Goal: Transaction & Acquisition: Purchase product/service

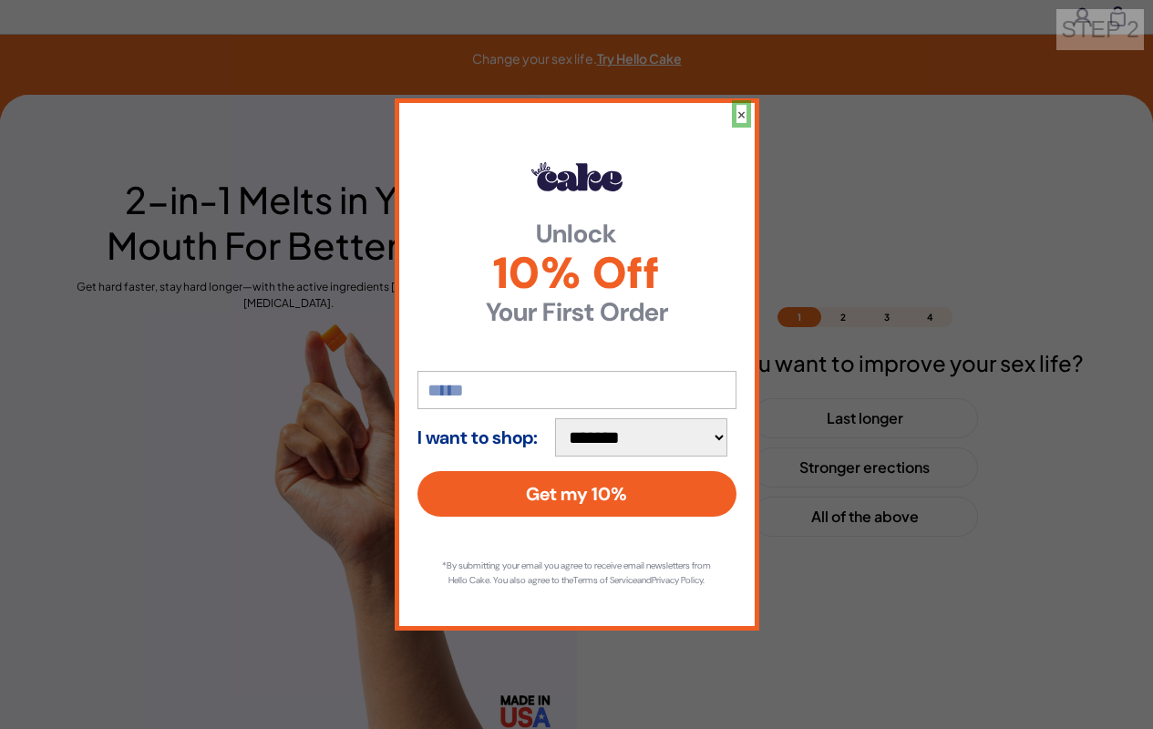
click at [741, 106] on button "×" at bounding box center [741, 114] width 10 height 18
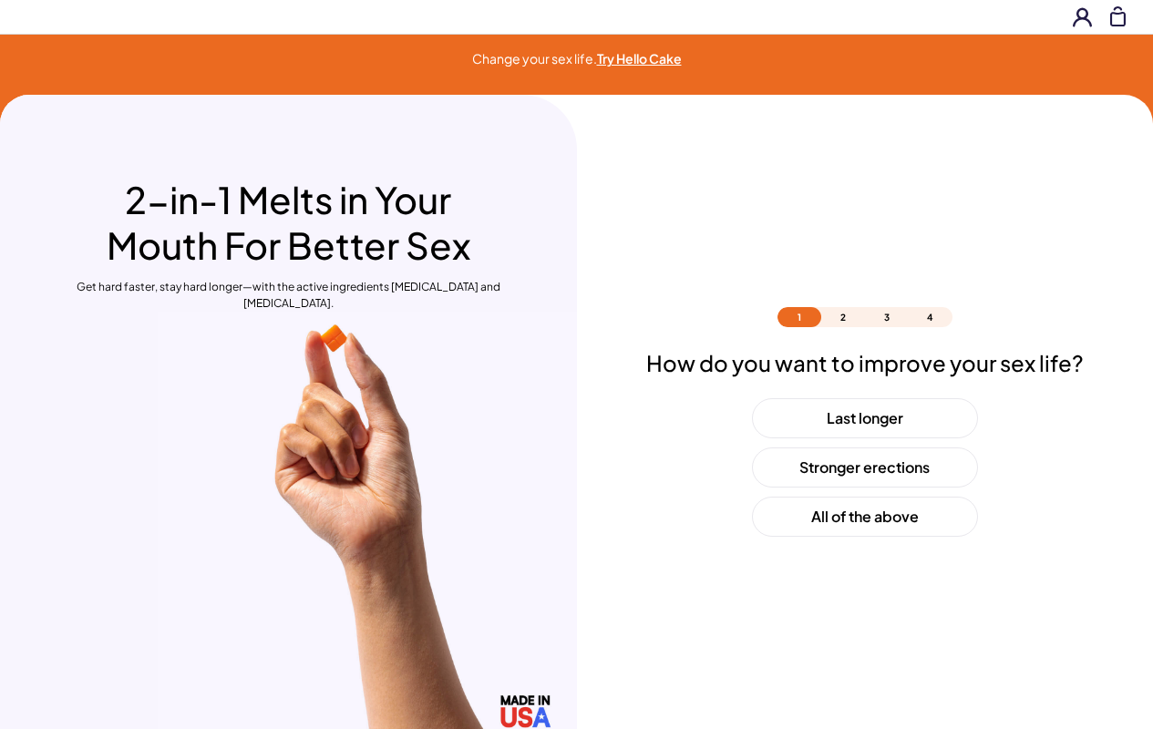
scroll to position [54, 0]
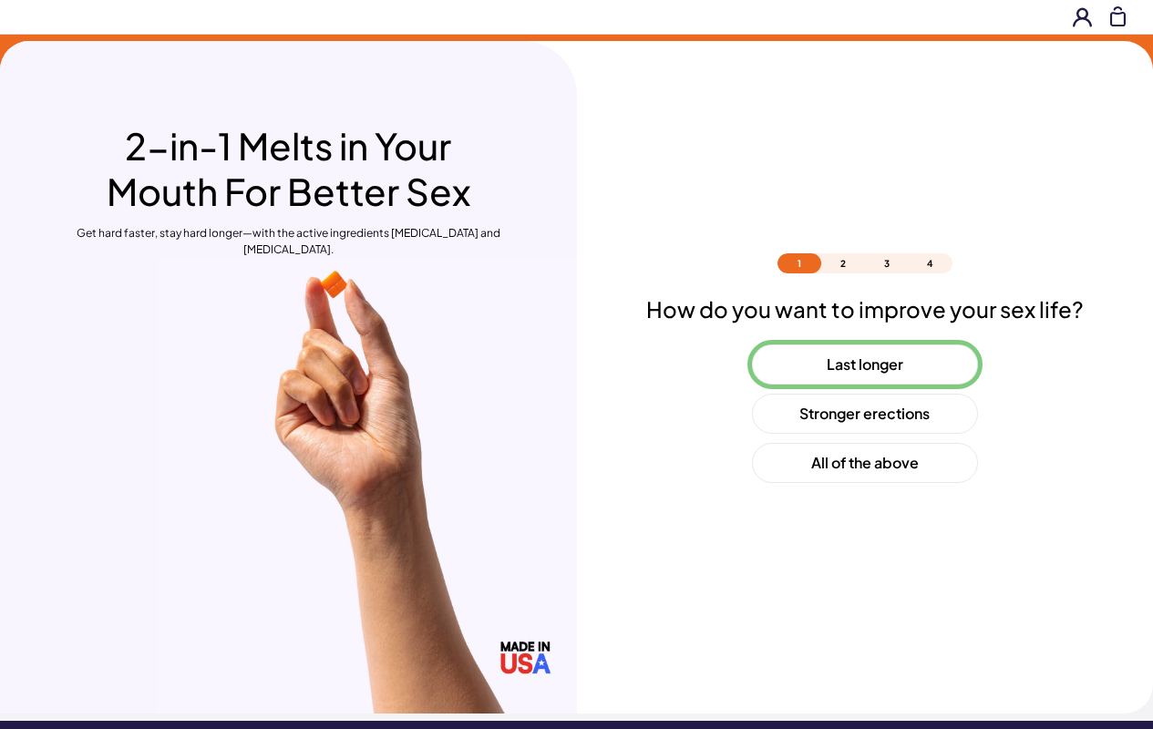
click at [864, 365] on button "Last longer" at bounding box center [865, 365] width 226 height 40
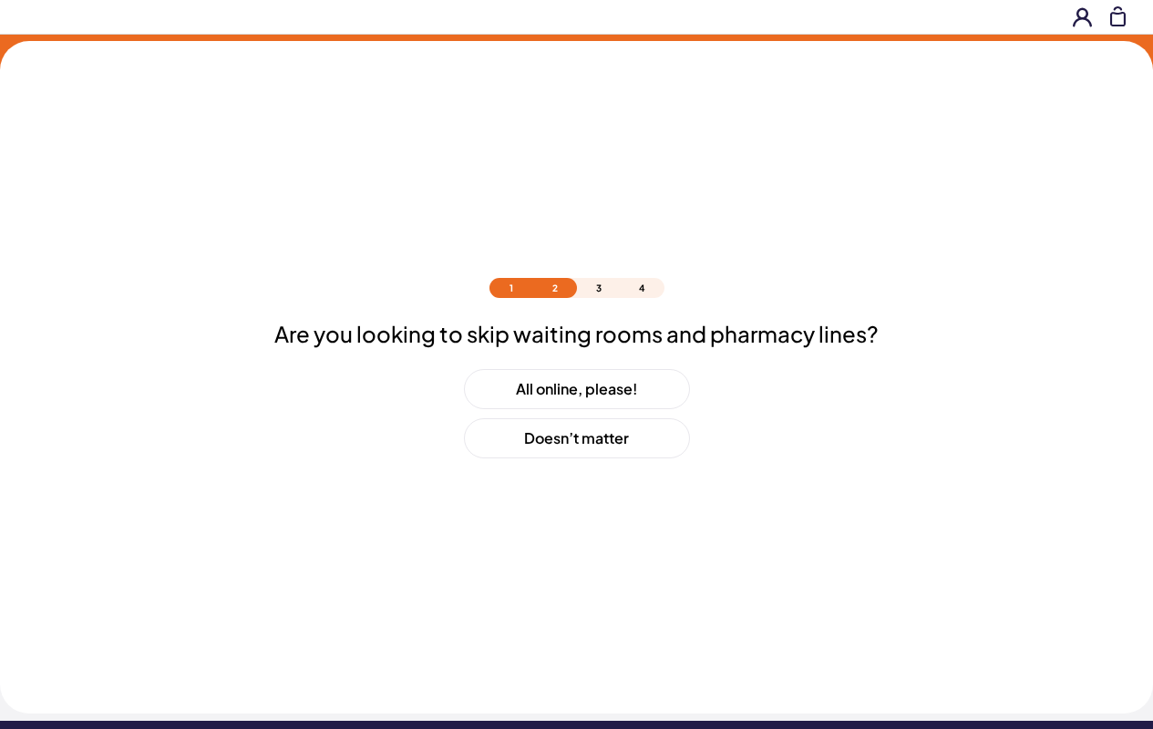
scroll to position [78, 0]
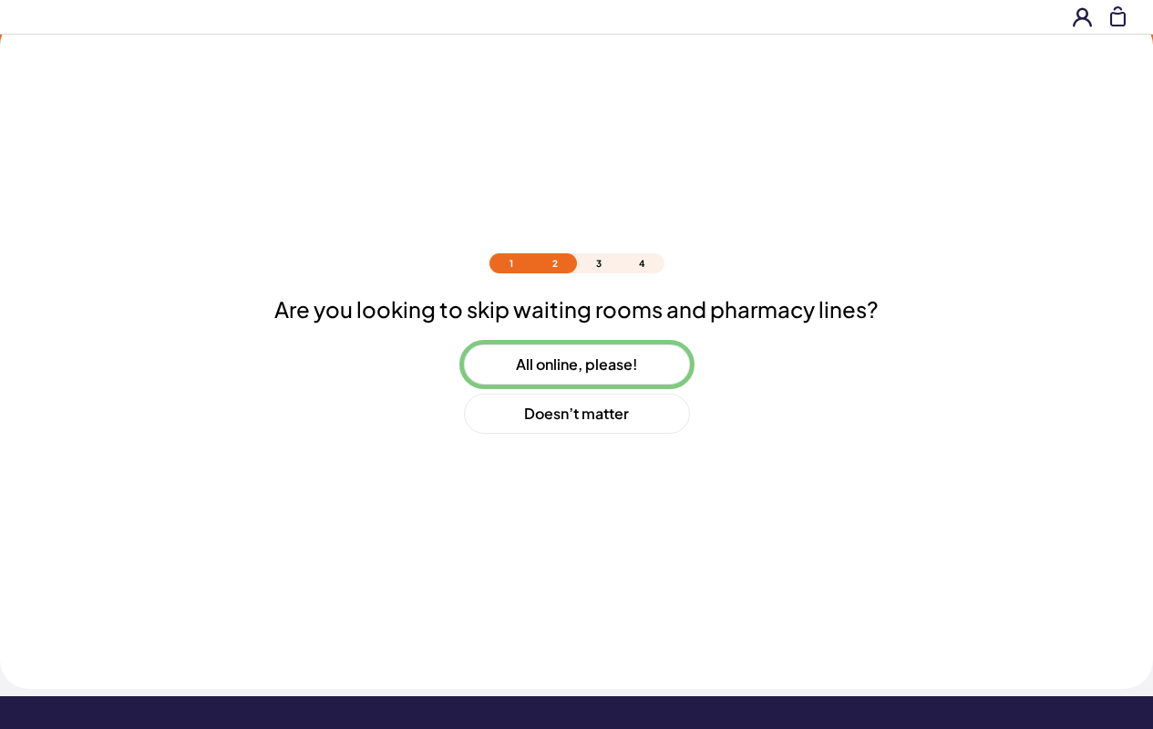
click at [576, 365] on button "All online, please!" at bounding box center [577, 365] width 226 height 40
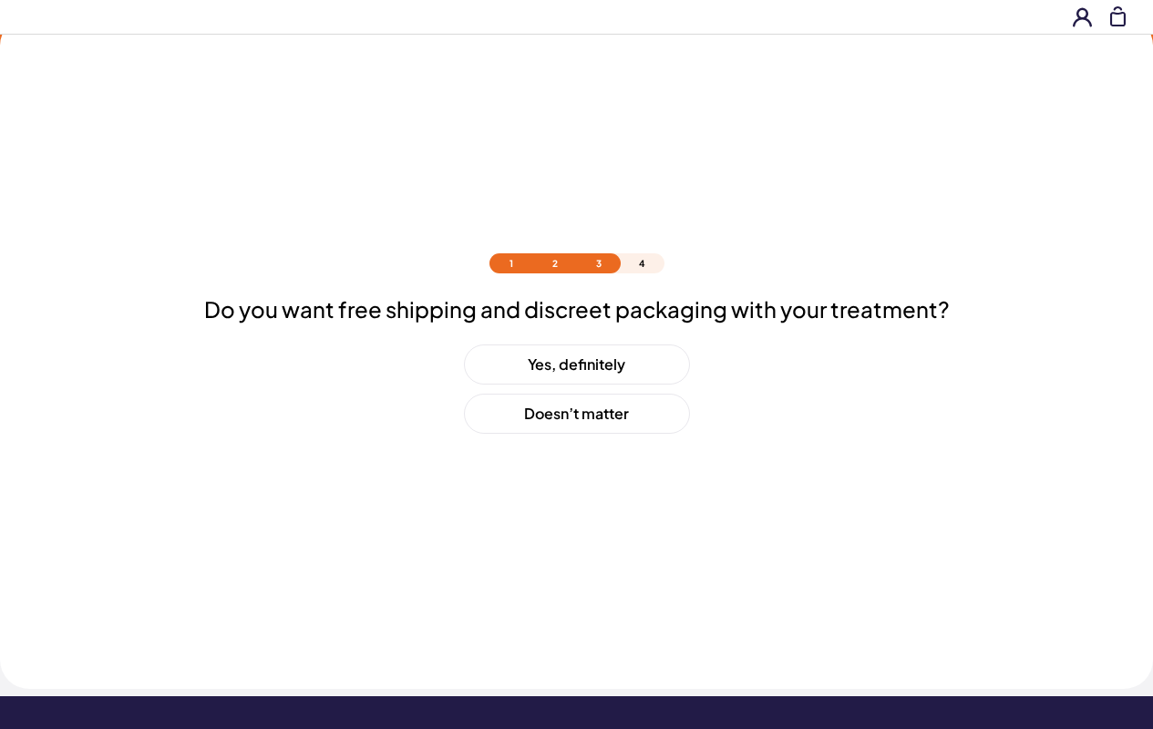
scroll to position [128, 0]
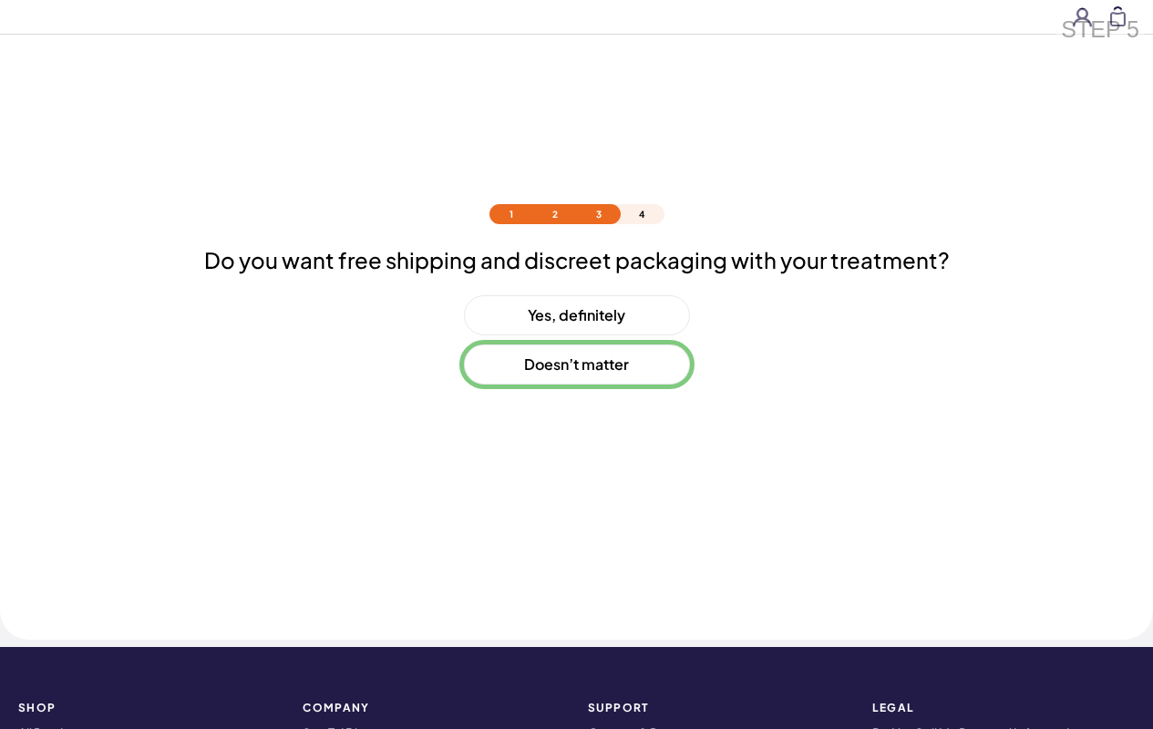
click at [576, 365] on button "Doesn’t matter" at bounding box center [577, 365] width 226 height 40
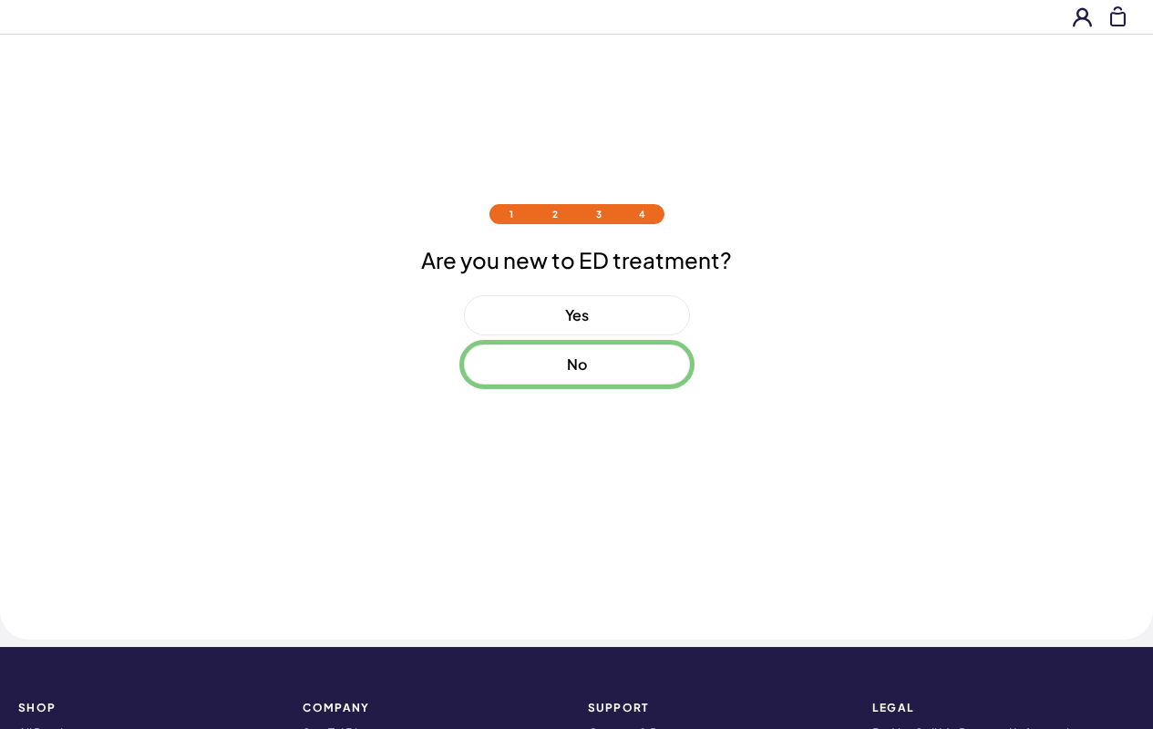
click at [576, 365] on button "No" at bounding box center [577, 365] width 226 height 40
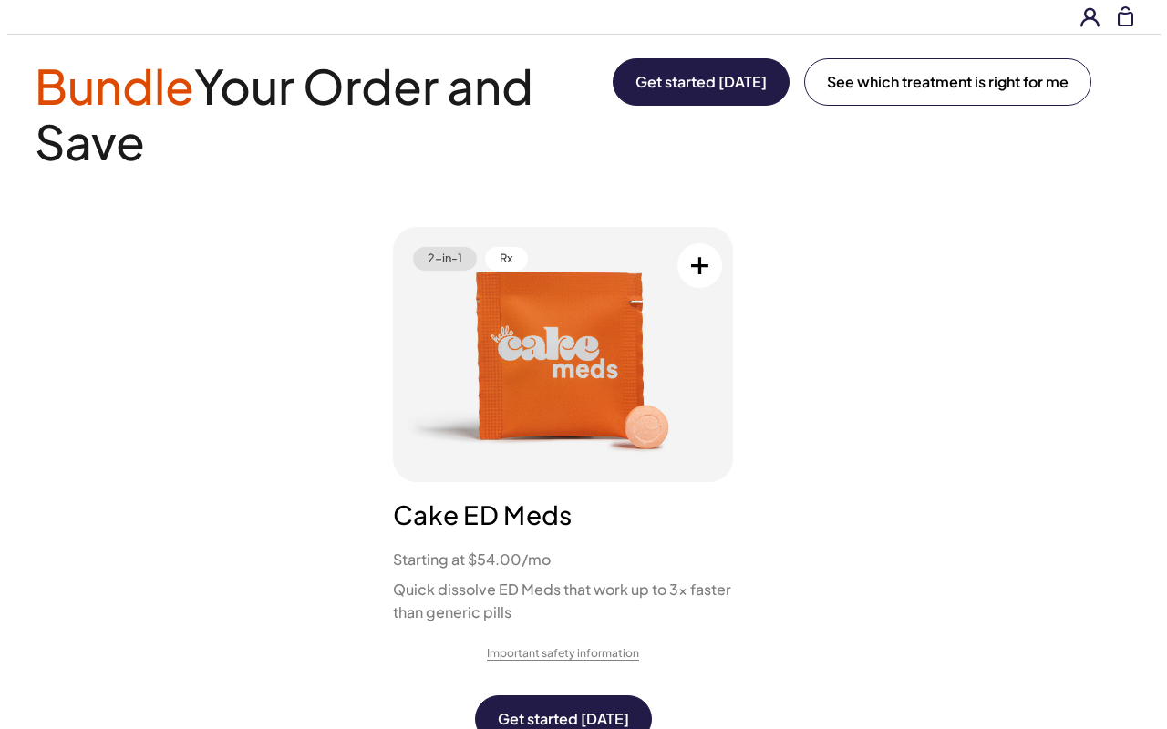
scroll to position [0, 0]
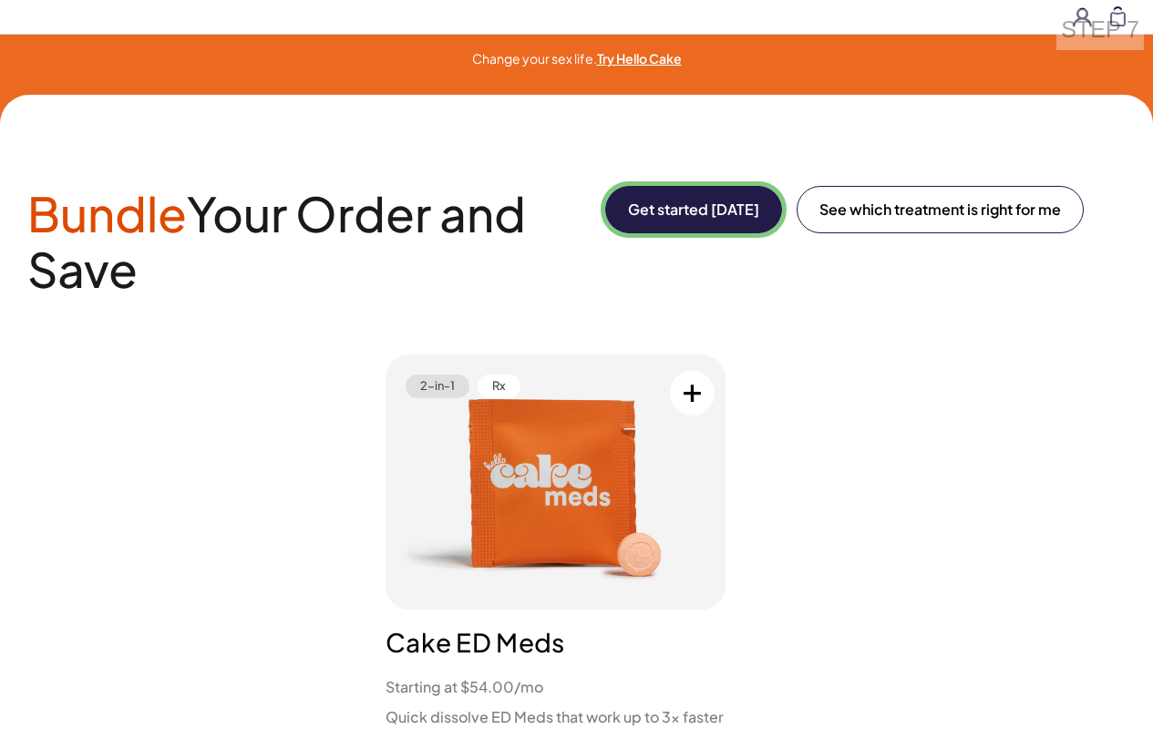
click at [690, 210] on button "Get started [DATE]" at bounding box center [693, 209] width 177 height 47
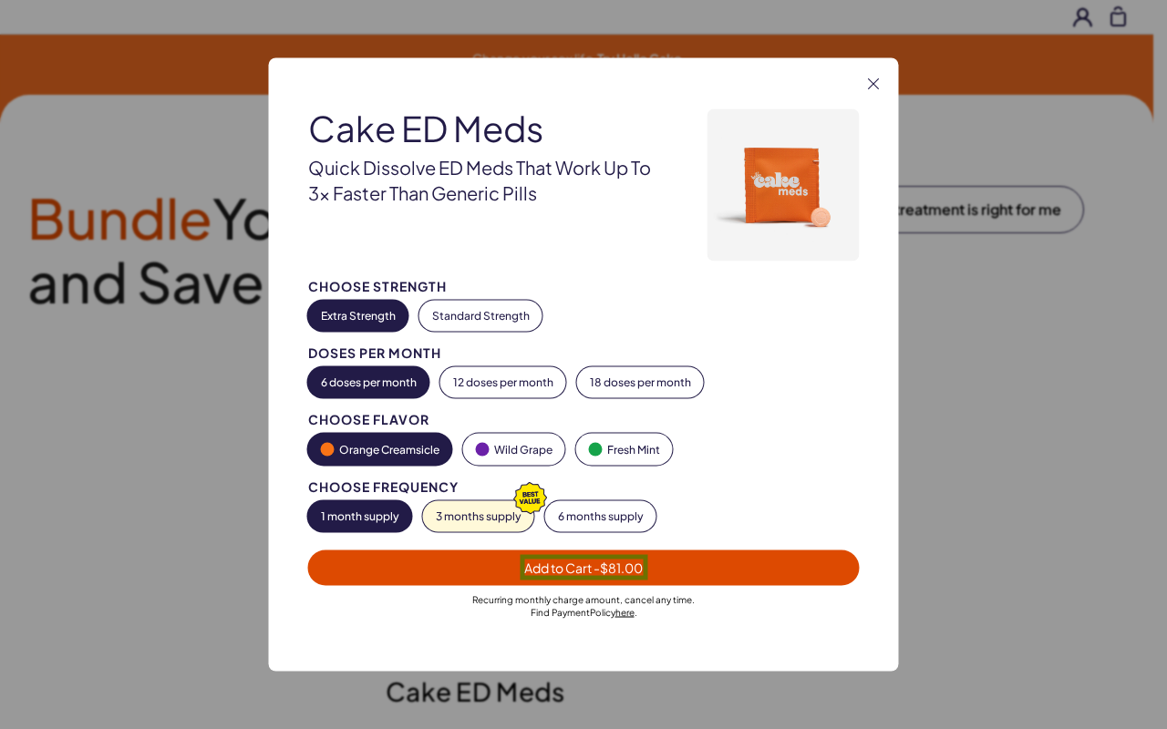
click at [583, 567] on span "Add to Cart - $81.00" at bounding box center [583, 568] width 118 height 16
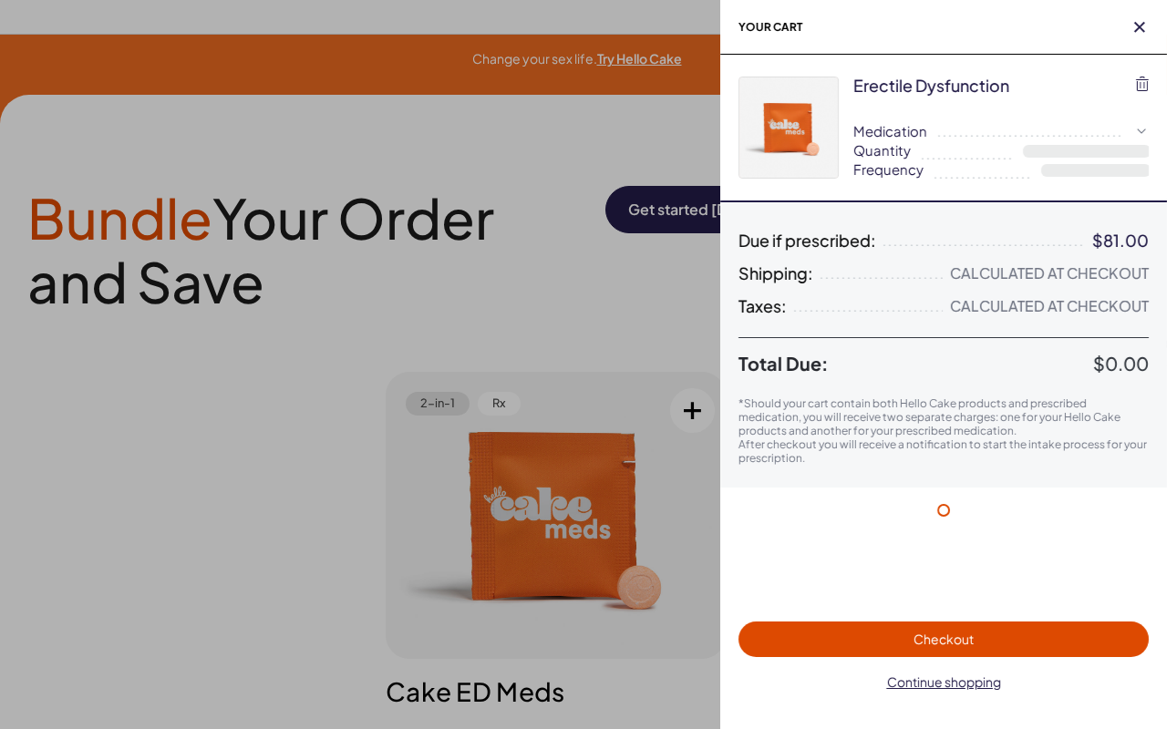
select select "*"
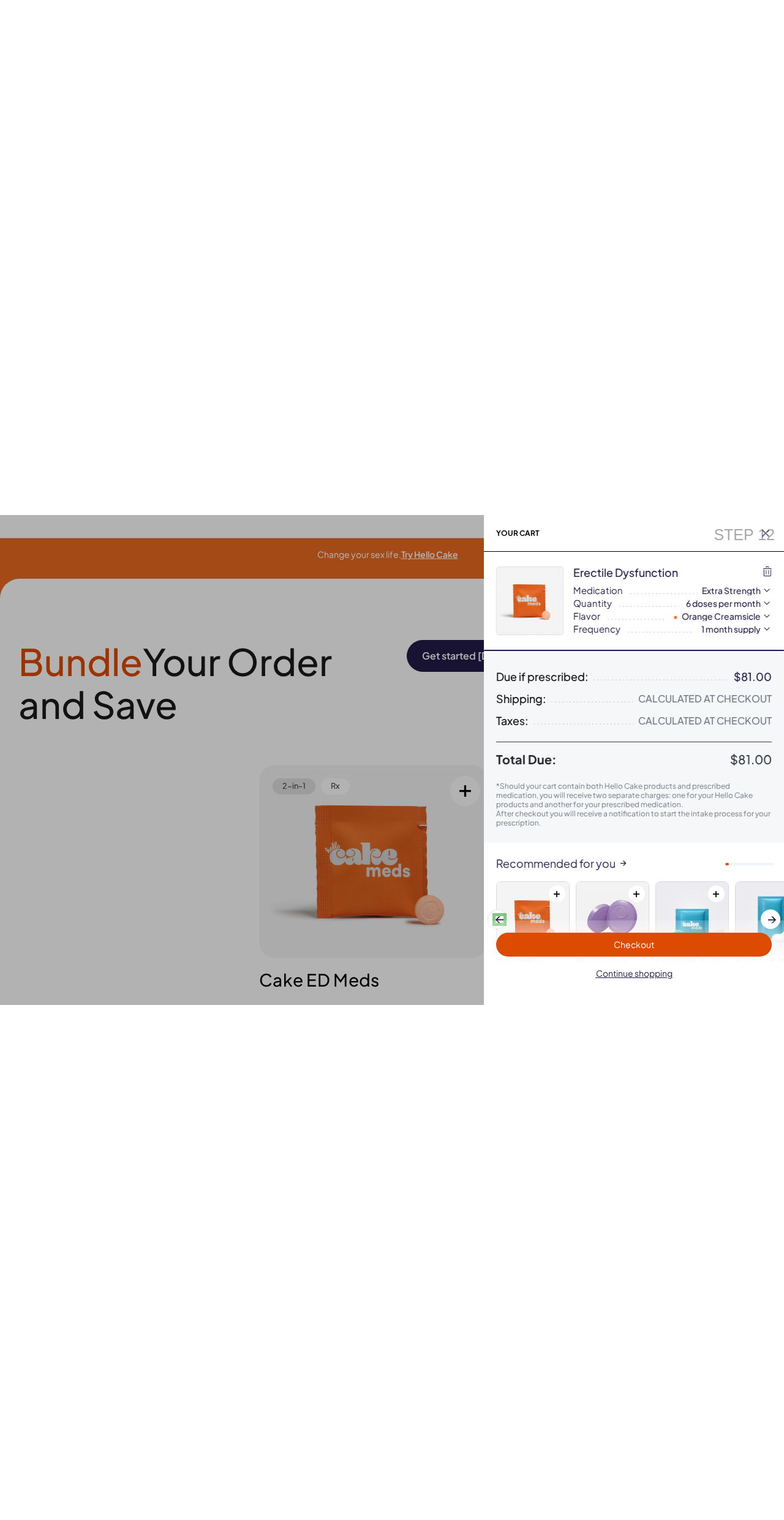
scroll to position [75, 0]
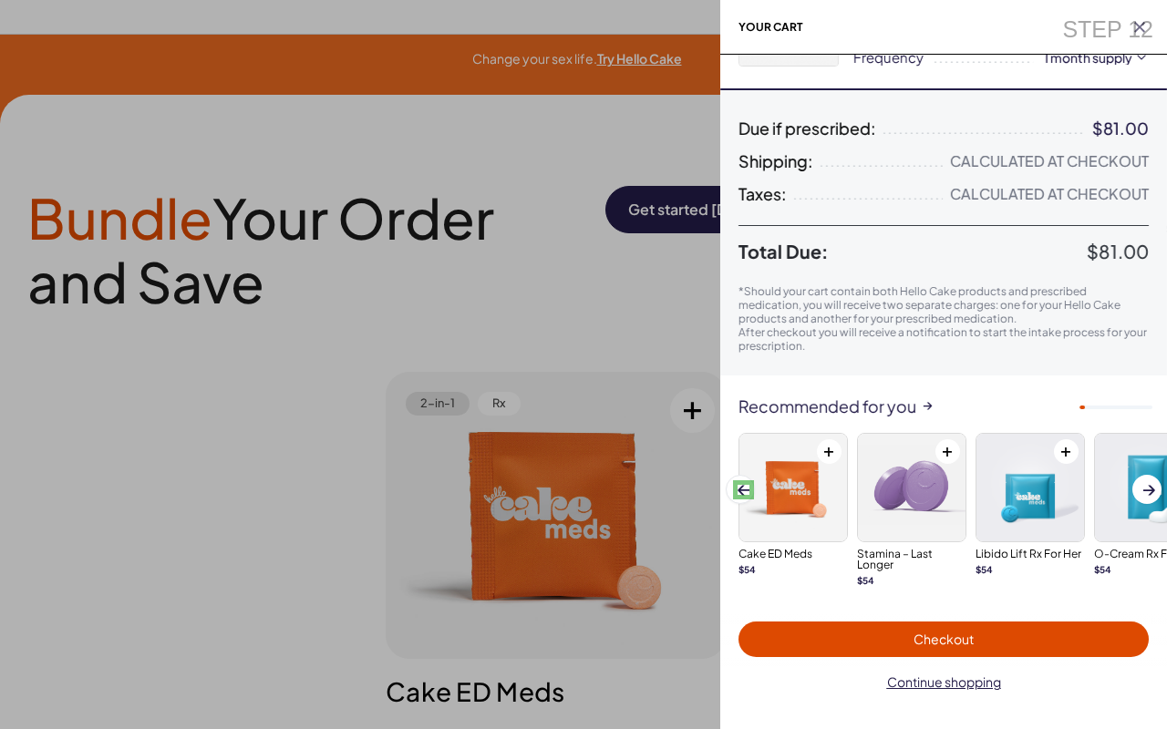
click at [743, 489] on span at bounding box center [743, 490] width 12 height 10
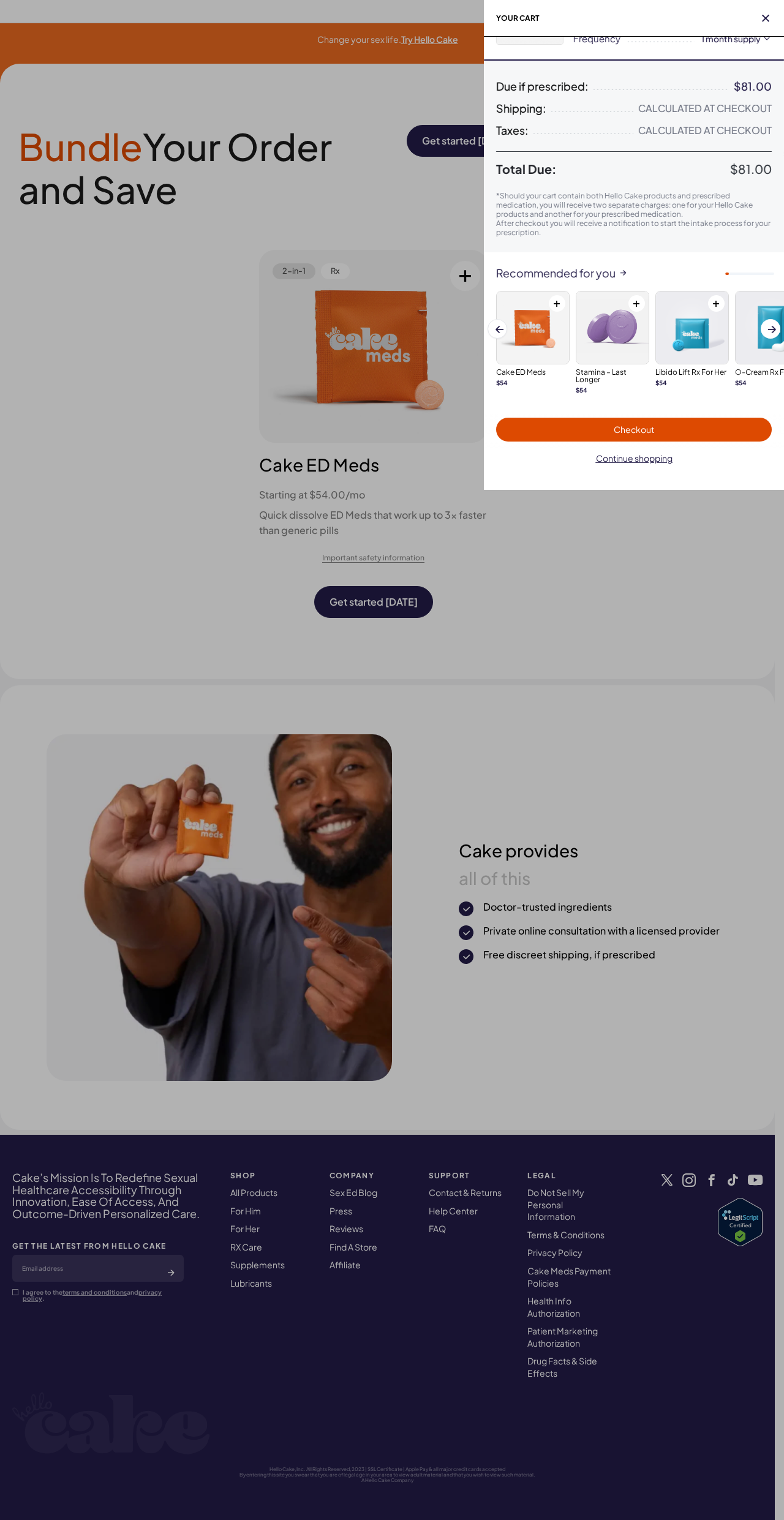
scroll to position [0, 0]
